Goal: Use online tool/utility: Use online tool/utility

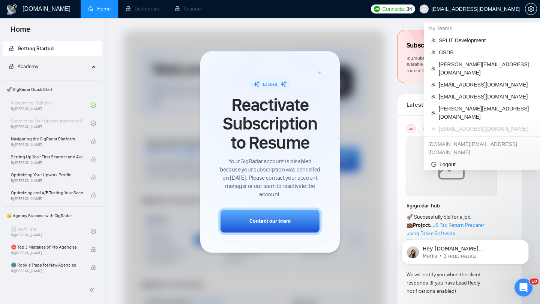
click at [483, 9] on span "alex@sda.company" at bounding box center [475, 9] width 89 height 0
click at [456, 45] on li "SPLIT Development" at bounding box center [482, 40] width 110 height 12
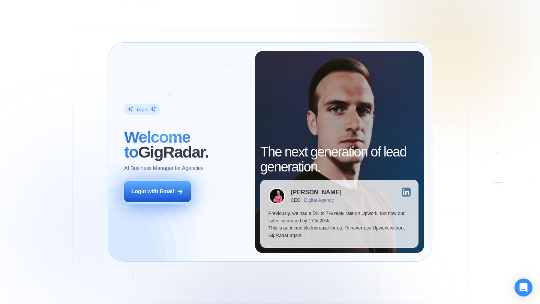
click at [132, 187] on button "Login with Email" at bounding box center [157, 191] width 67 height 21
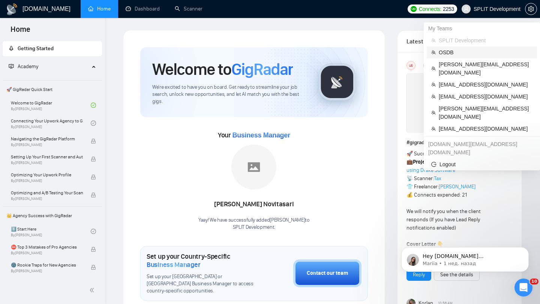
click at [464, 54] on span "OSDB" at bounding box center [486, 52] width 94 height 8
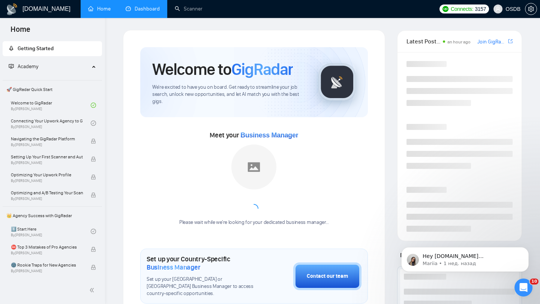
click at [133, 12] on link "Dashboard" at bounding box center [143, 9] width 34 height 6
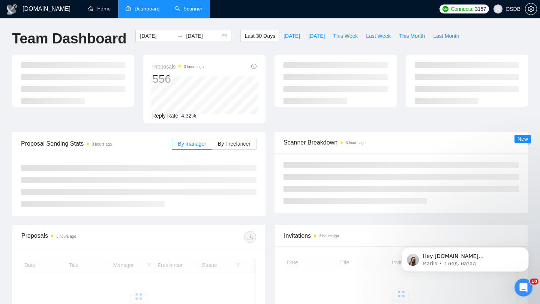
click at [181, 12] on link "Scanner" at bounding box center [189, 9] width 28 height 6
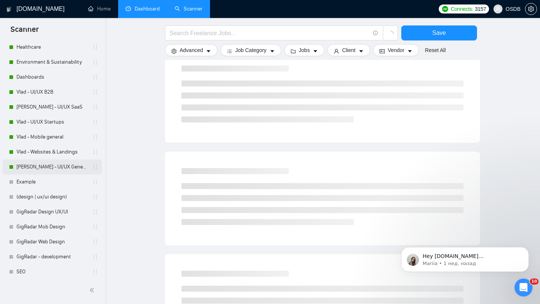
scroll to position [81, 0]
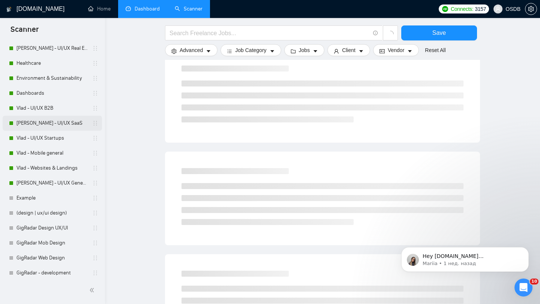
click at [56, 120] on link "Vlad - UI/UX SaaS" at bounding box center [51, 123] width 71 height 15
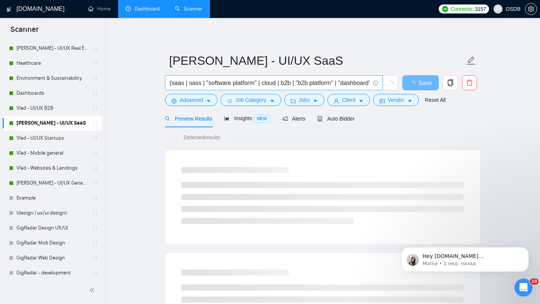
click at [229, 84] on input "(saas | sass | "software platform" | cloud | b2b | "b2b platform" | "dashboard"…" at bounding box center [269, 82] width 200 height 9
paste input "321630"
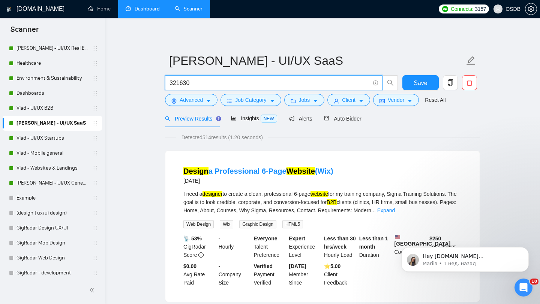
type input "(saas | sass | "software platform" | cloud | b2b | "b2b platform" | "dashboard"…"
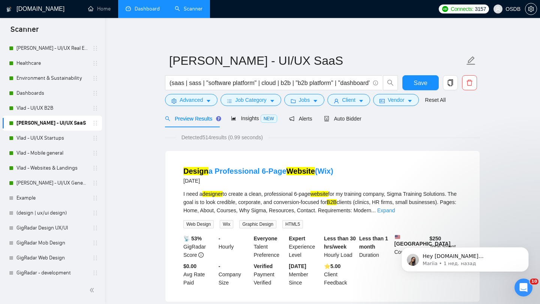
click at [139, 11] on link "Dashboard" at bounding box center [143, 9] width 34 height 6
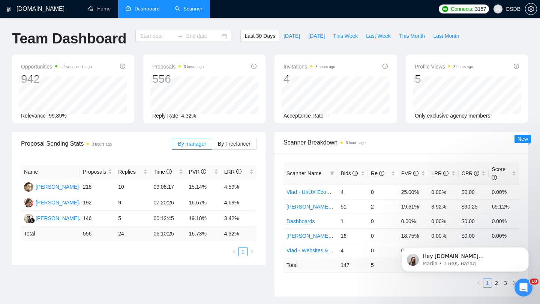
type input "2025-08-16"
type input "2025-09-15"
